Goal: Register for event/course

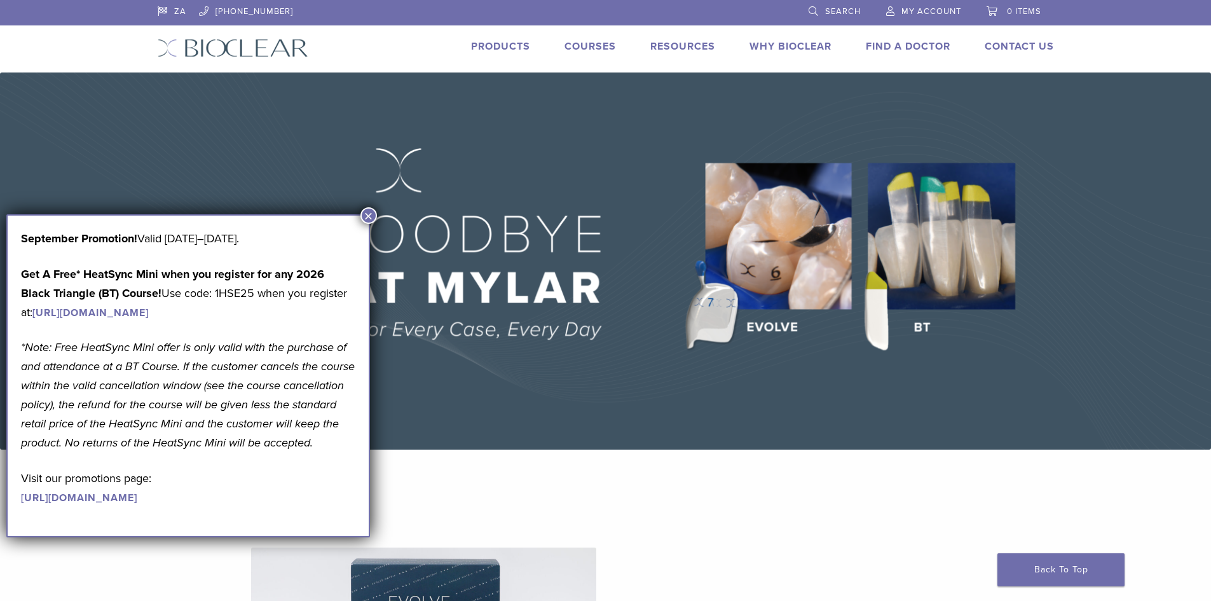
click at [1141, 283] on img at bounding box center [605, 260] width 1211 height 377
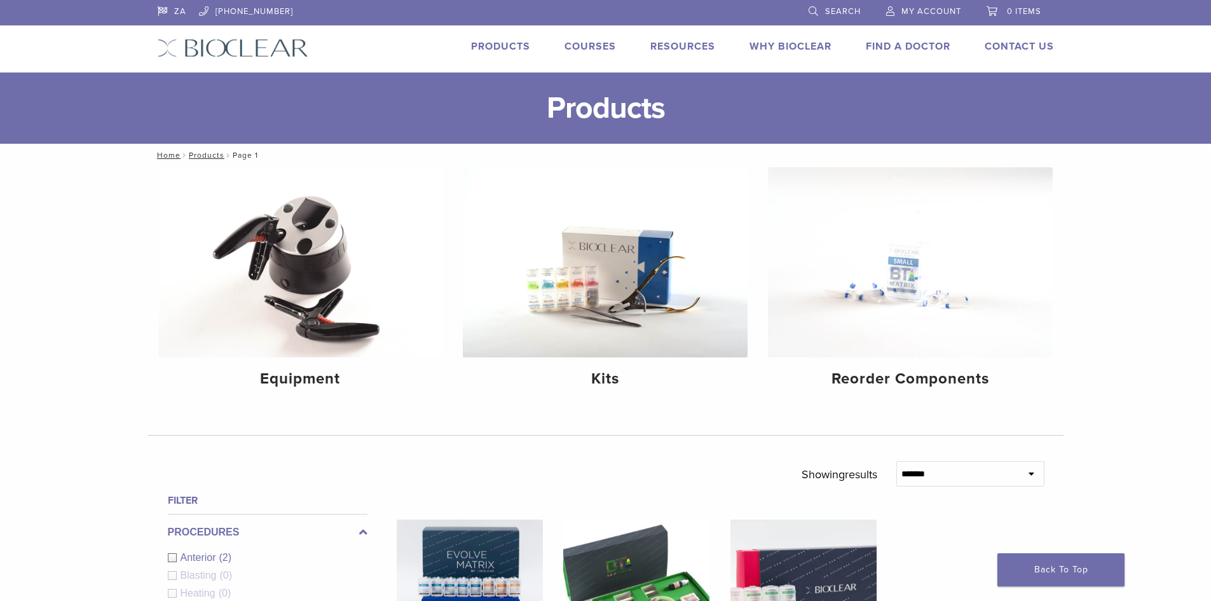
click at [583, 50] on link "Courses" at bounding box center [589, 46] width 51 height 13
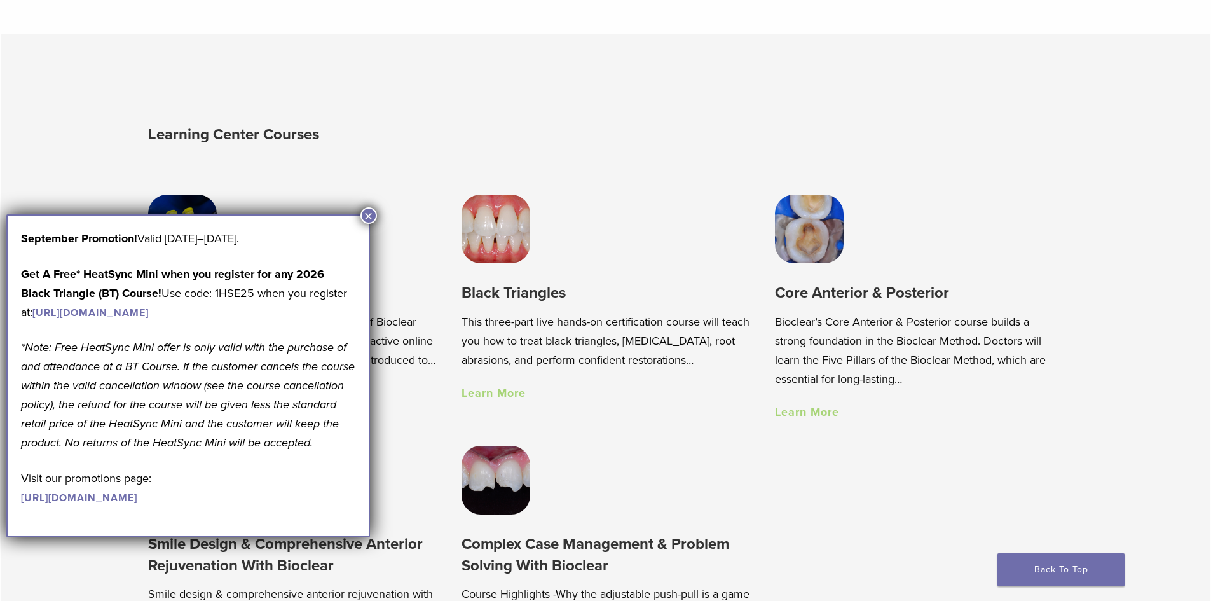
scroll to position [964, 0]
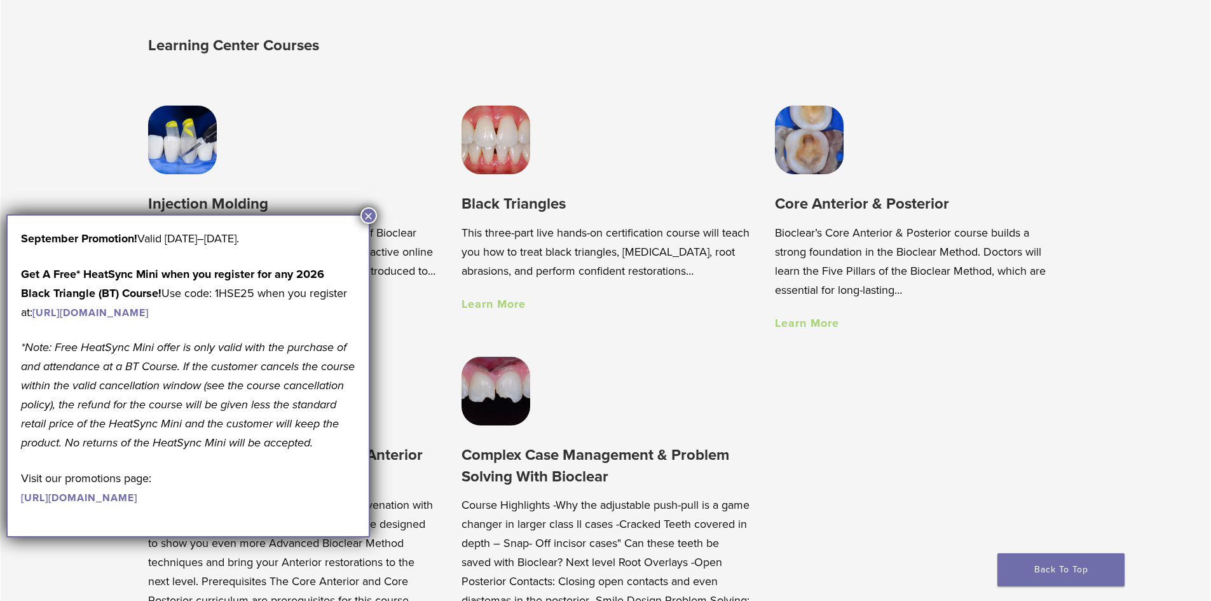
click at [490, 154] on img at bounding box center [495, 140] width 69 height 69
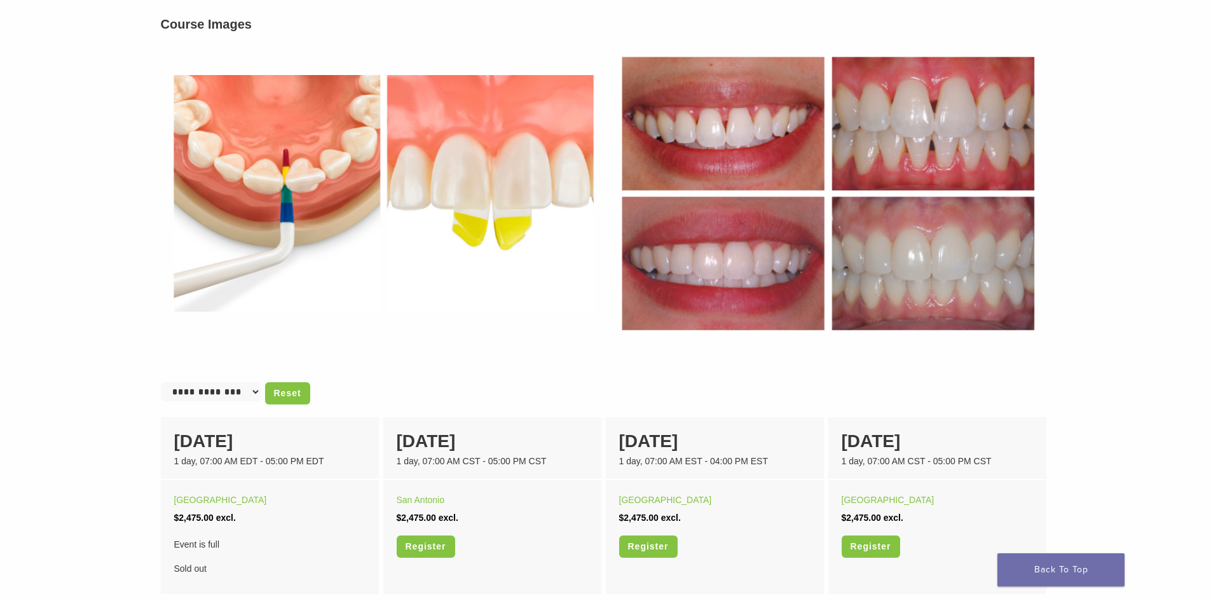
scroll to position [496, 0]
